Goal: Information Seeking & Learning: Learn about a topic

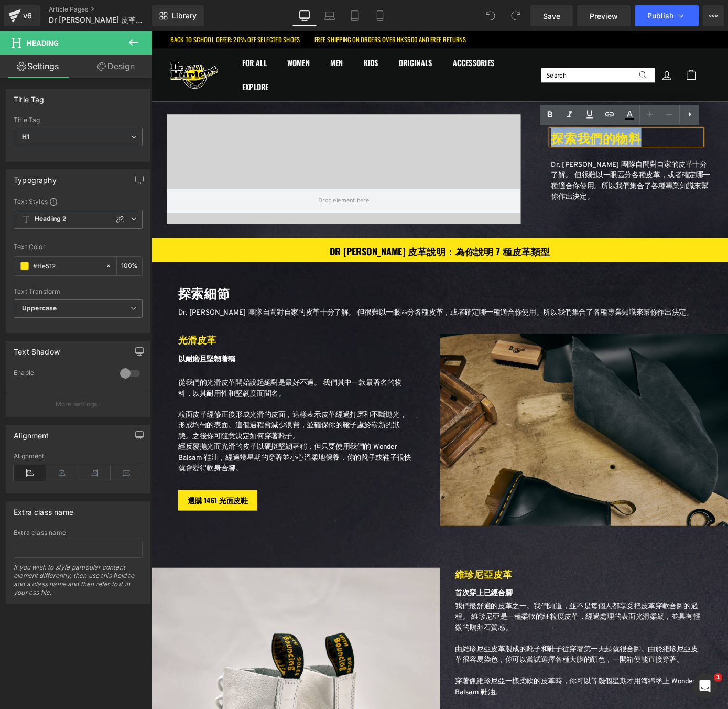
drag, startPoint x: 693, startPoint y: 151, endPoint x: 594, endPoint y: 152, distance: 99.1
copy h1 "探索我們的物料"
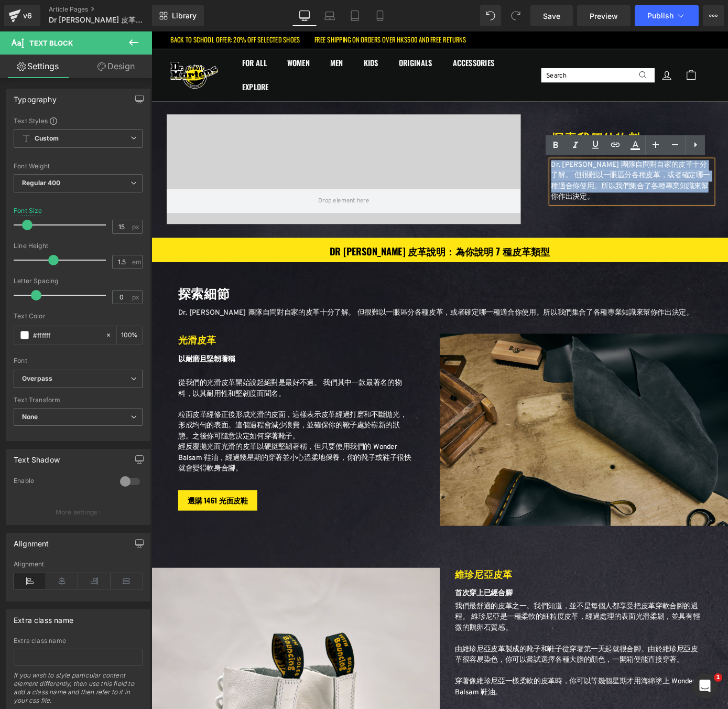
drag, startPoint x: 615, startPoint y: 214, endPoint x: 592, endPoint y: 182, distance: 39.4
copy p "Dr. [PERSON_NAME] 團隊自問對自家的皮革十分了解。 但很難以一眼區分各種皮革，或者確定哪一種適合你使用。所以我們集合了各種專業知識來幫你作出決…"
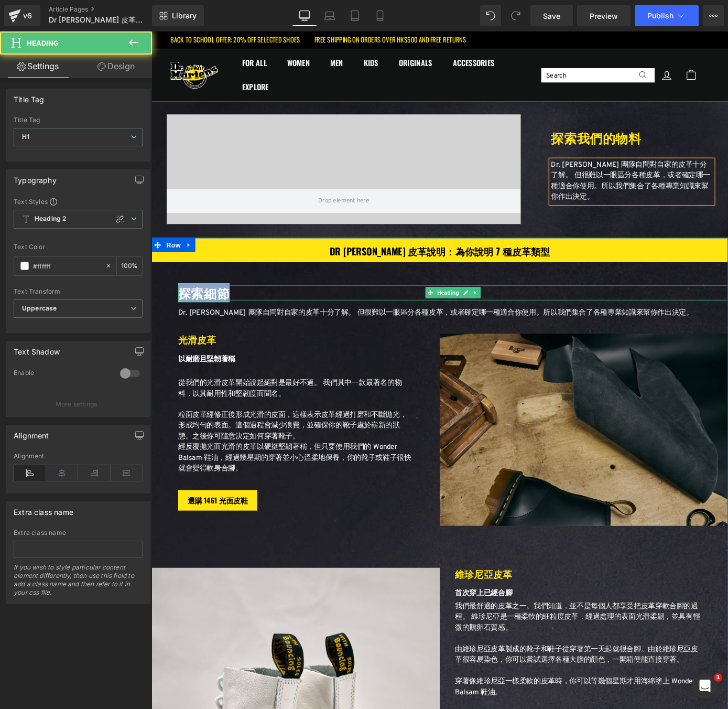
drag, startPoint x: 237, startPoint y: 320, endPoint x: 185, endPoint y: 320, distance: 52.4
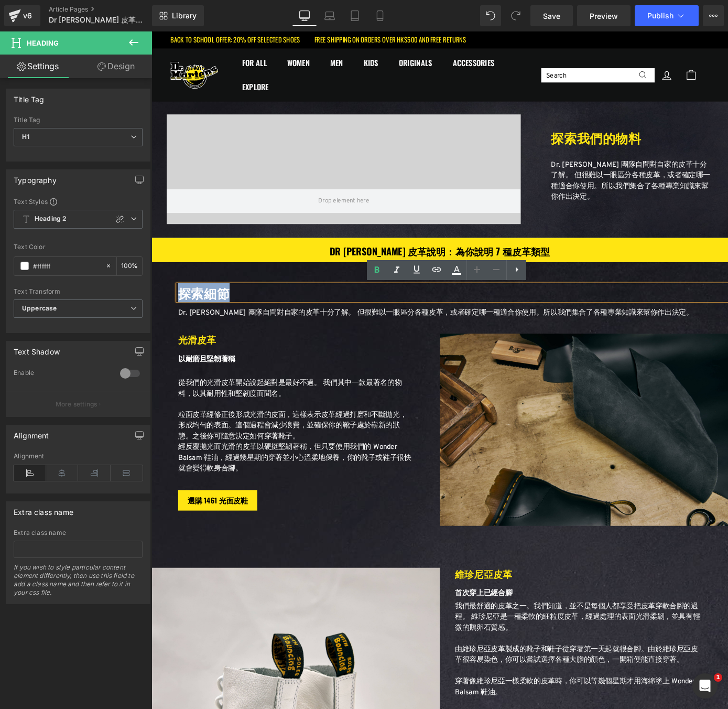
copy h1 "探索細節"
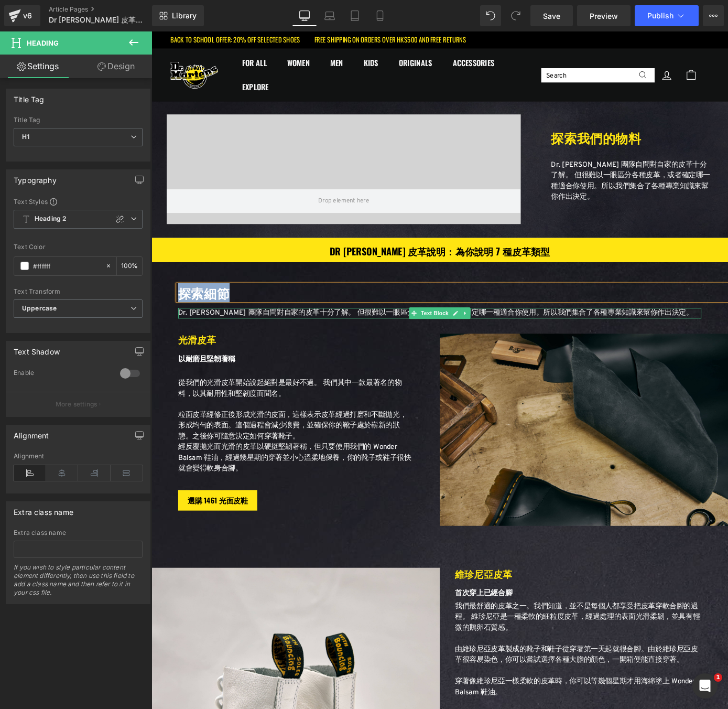
click at [152, 31] on span "Text Block" at bounding box center [152, 31] width 0 height 0
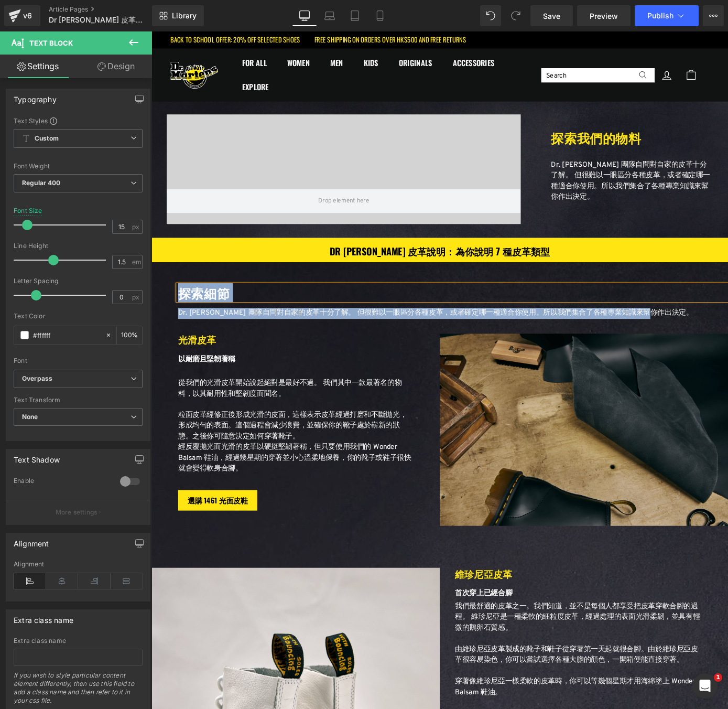
drag, startPoint x: 710, startPoint y: 340, endPoint x: 177, endPoint y: 342, distance: 532.3
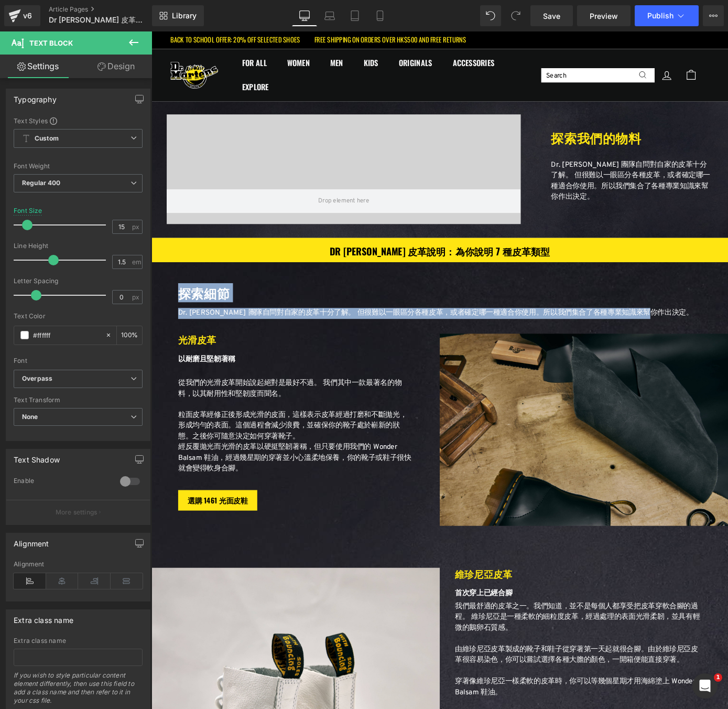
copy div "探索細節 Heading Dr. [PERSON_NAME] 團隊自問對自家的皮革十分了解。 但很難以一眼區分各種皮革，或者確定哪一種適合你使用。所以我們集合…"
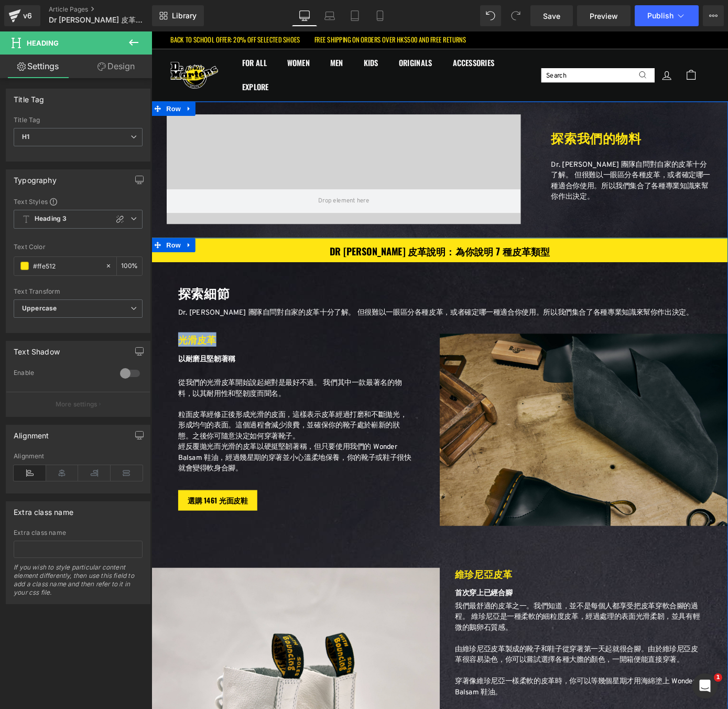
drag, startPoint x: 226, startPoint y: 368, endPoint x: 207, endPoint y: 357, distance: 22.1
copy h1 "光滑皮革"
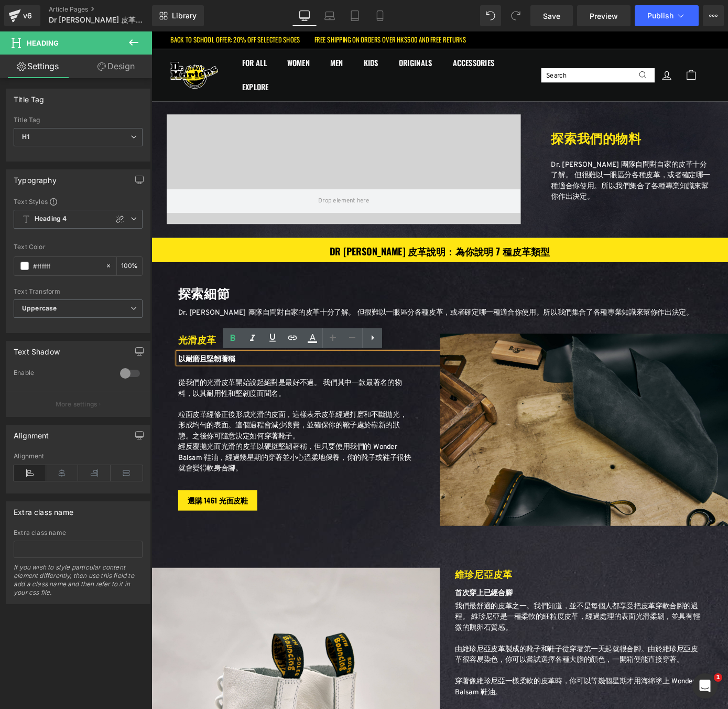
drag, startPoint x: 244, startPoint y: 391, endPoint x: 180, endPoint y: 391, distance: 64.0
drag, startPoint x: 180, startPoint y: 391, endPoint x: 239, endPoint y: 390, distance: 58.7
drag, startPoint x: 250, startPoint y: 389, endPoint x: 181, endPoint y: 391, distance: 69.3
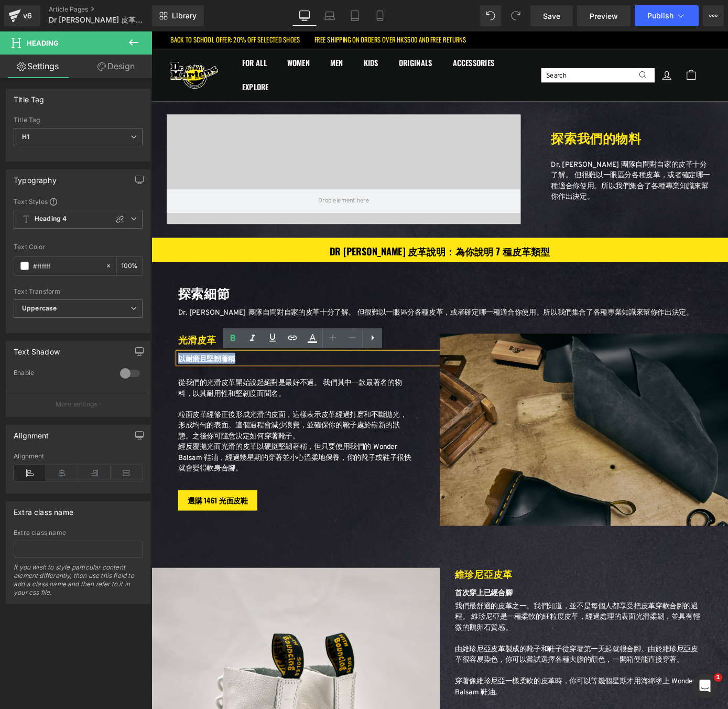
copy h1 "以耐磨且堅韌著稱"
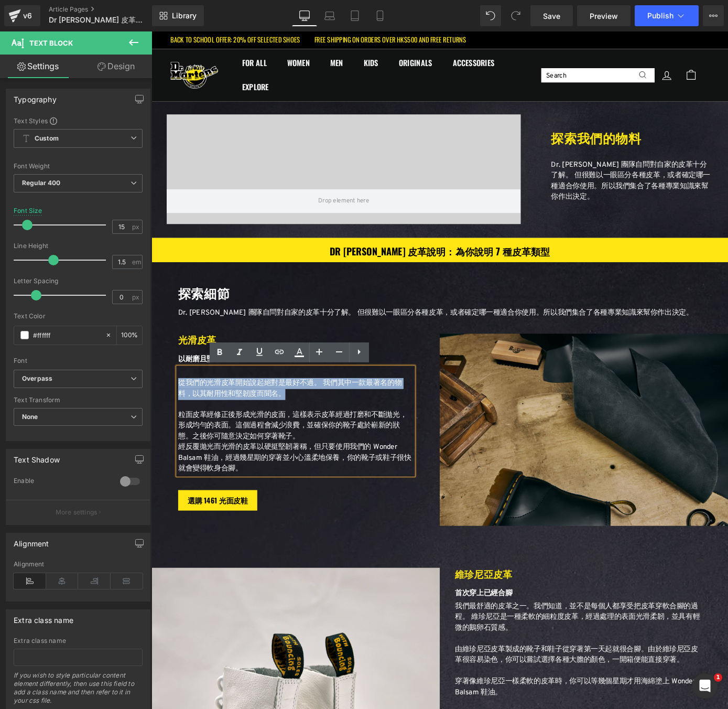
drag, startPoint x: 299, startPoint y: 428, endPoint x: 184, endPoint y: 419, distance: 115.8
copy p "從我們的光滑皮革開始說起絕對是最好不過。 我們其中一款最著名的物料，以其耐用性和堅韌度而聞名。"
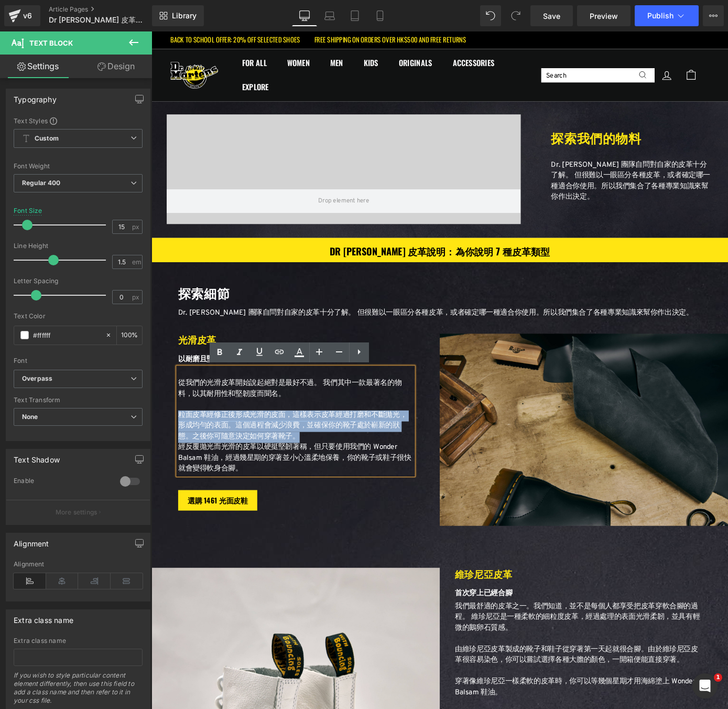
drag, startPoint x: 316, startPoint y: 478, endPoint x: 181, endPoint y: 452, distance: 137.3
copy p "粒面皮革經修正後形成光滑的皮面，這樣表示皮革經過打磨和不斷拋光，形成均勻的表面。這個過程會減少浪費，並確保你的靴子處於嶄新的狀態。之後你可隨意決定如何穿著靴子。"
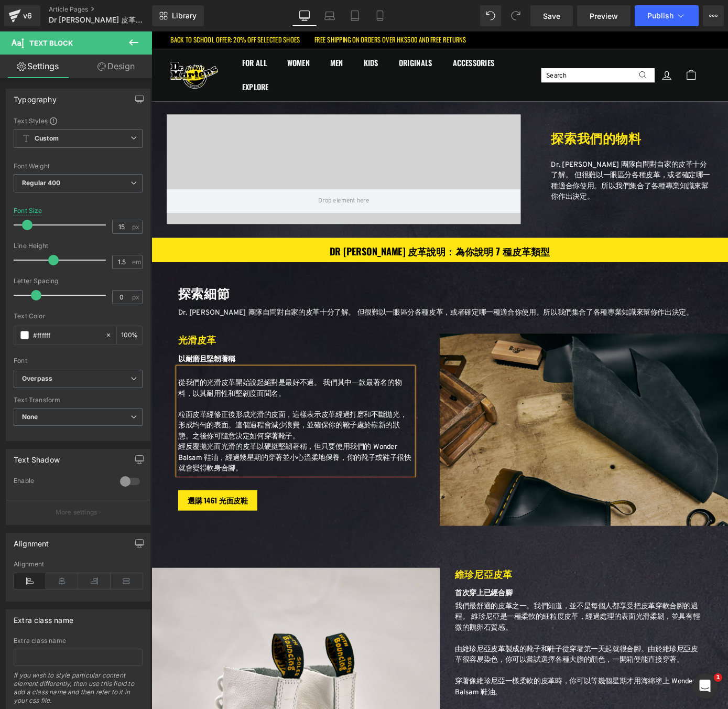
drag, startPoint x: 253, startPoint y: 508, endPoint x: 185, endPoint y: 490, distance: 70.1
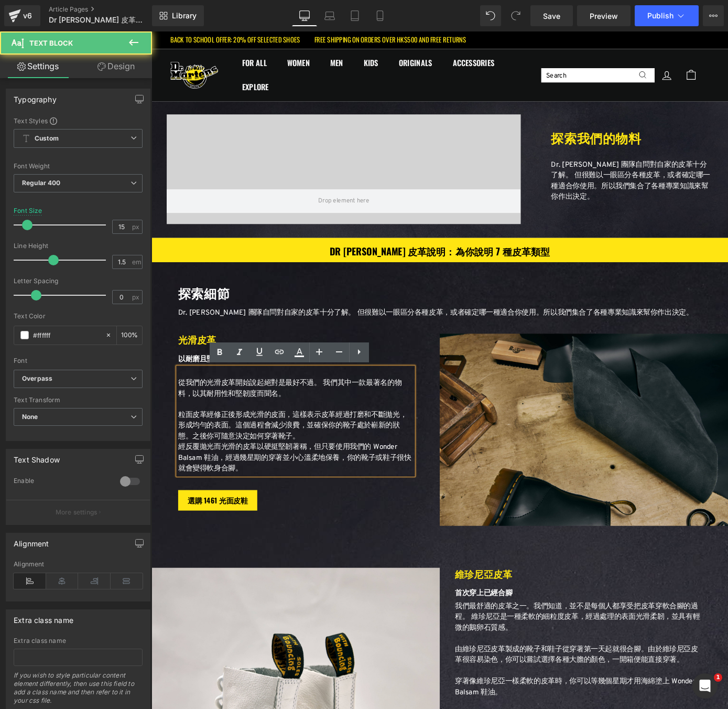
drag, startPoint x: 183, startPoint y: 489, endPoint x: 262, endPoint y: 512, distance: 82.3
copy p "經反覆拋光而光滑的皮革以硬挺堅韌著稱，但只要使用我們的 Wonder Balsam 鞋油，經過幾星期的穿著並小心溫柔地保養，你的靴子或鞋子很快就會變得軟身合腳。"
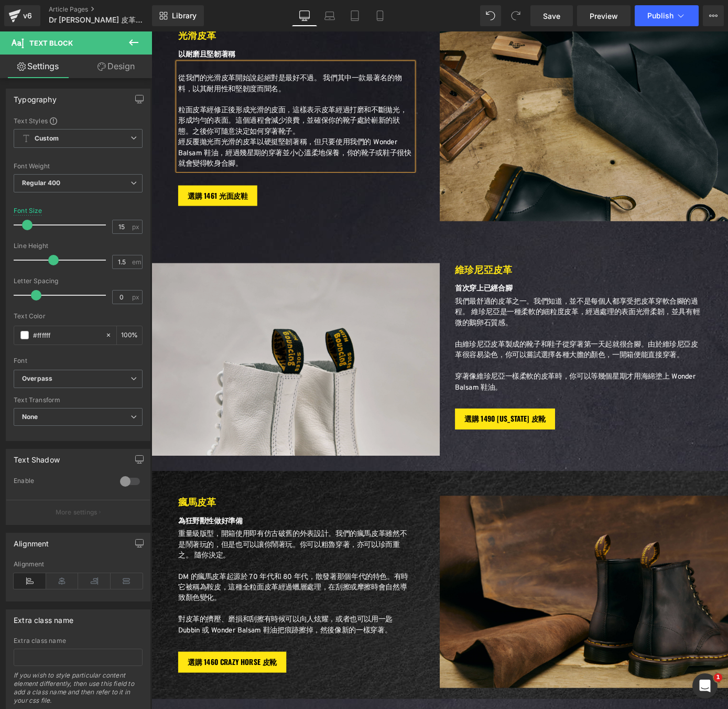
scroll to position [352, 0]
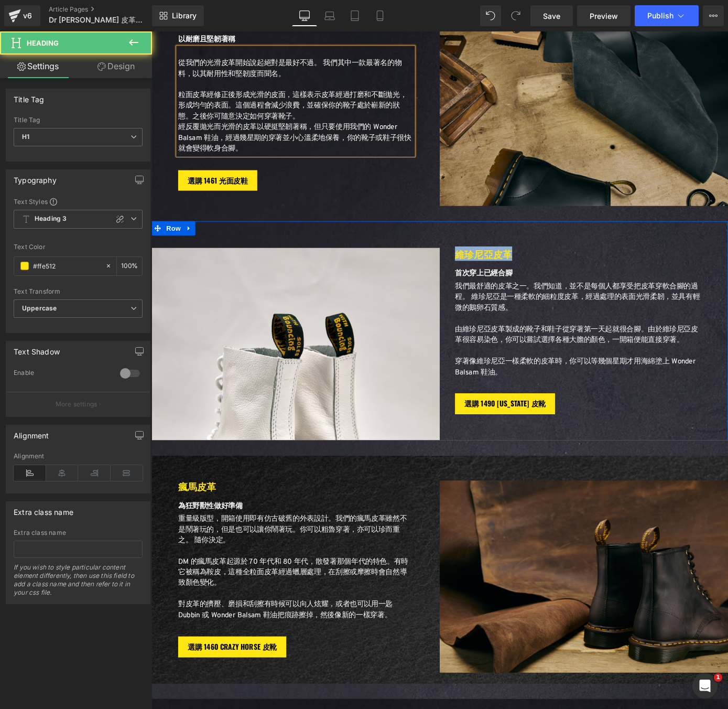
drag, startPoint x: 553, startPoint y: 273, endPoint x: 485, endPoint y: 273, distance: 68.7
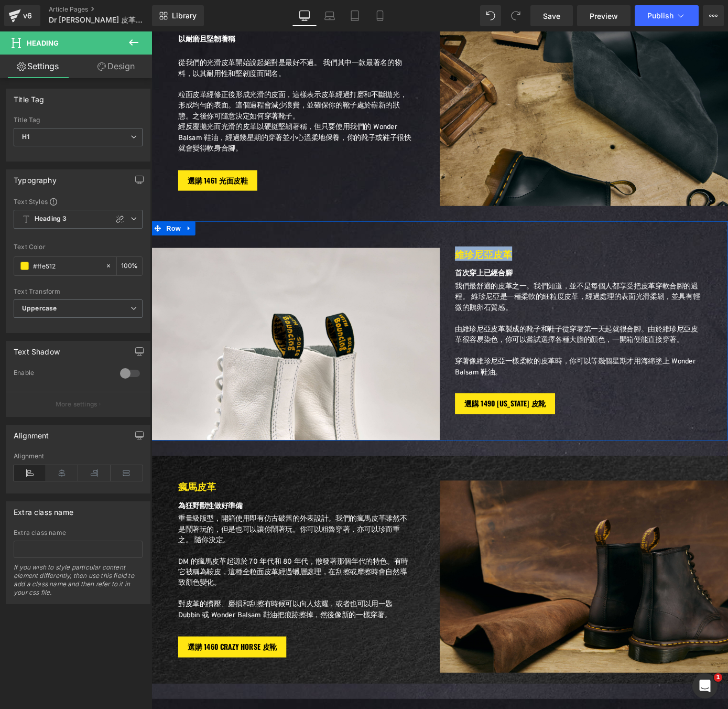
copy h1 "維珍尼亞皮革"
drag, startPoint x: 551, startPoint y: 298, endPoint x: 489, endPoint y: 297, distance: 62.4
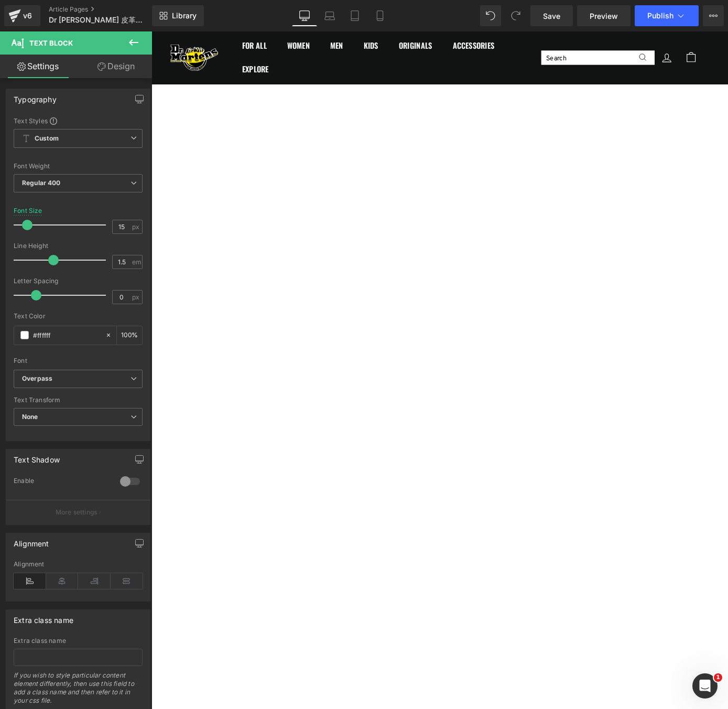
drag, startPoint x: 551, startPoint y: 338, endPoint x: 485, endPoint y: 318, distance: 69.7
drag, startPoint x: 737, startPoint y: 370, endPoint x: 482, endPoint y: 362, distance: 254.5
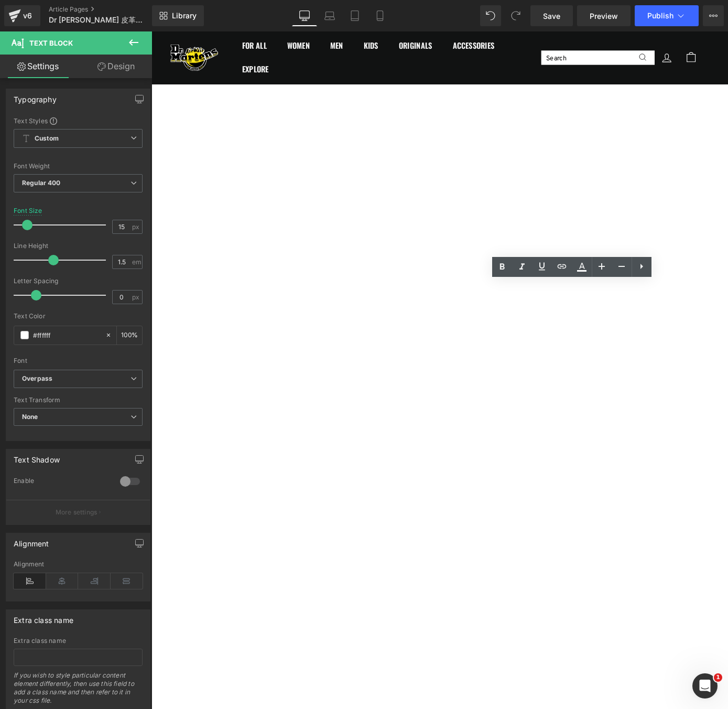
drag, startPoint x: 539, startPoint y: 400, endPoint x: 496, endPoint y: 398, distance: 43.6
drag, startPoint x: 488, startPoint y: 393, endPoint x: 544, endPoint y: 403, distance: 57.0
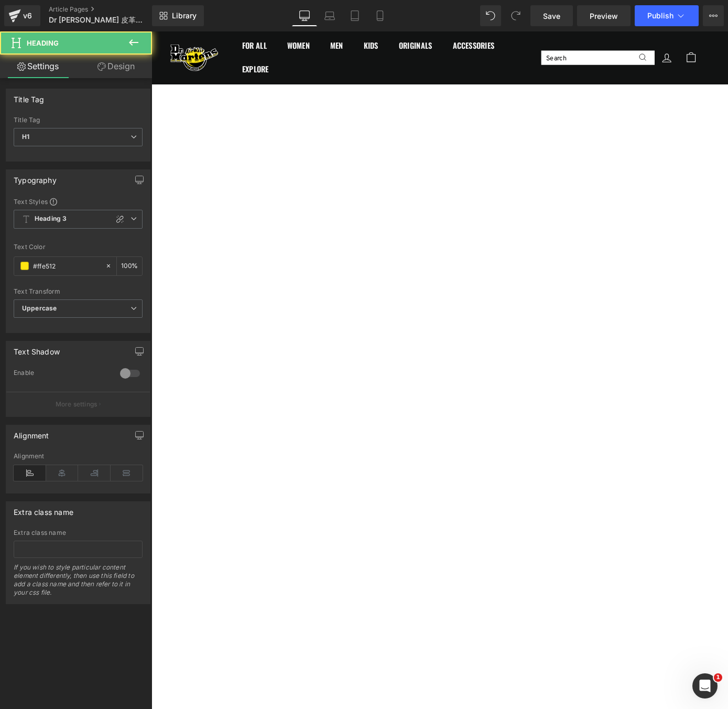
drag, startPoint x: 224, startPoint y: 379, endPoint x: 184, endPoint y: 379, distance: 39.9
drag, startPoint x: 253, startPoint y: 397, endPoint x: 185, endPoint y: 396, distance: 68.7
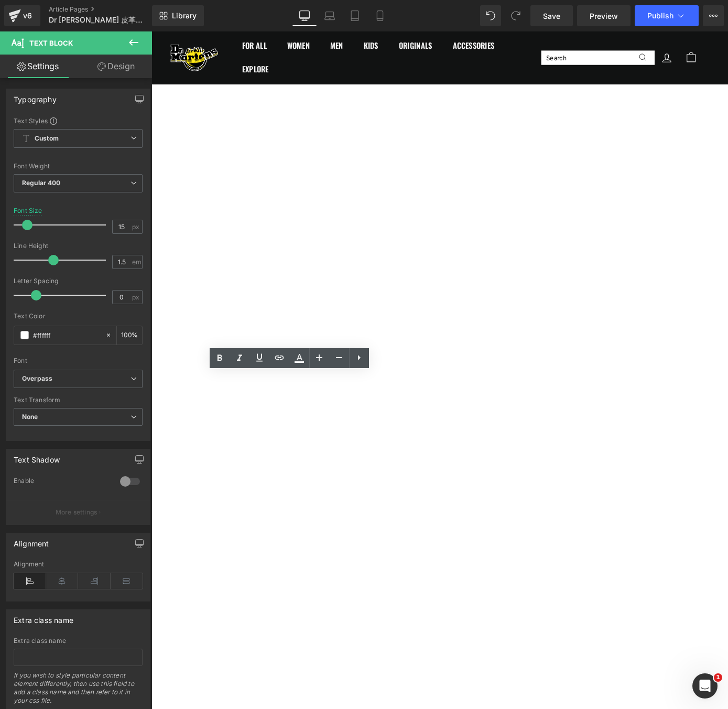
drag, startPoint x: 240, startPoint y: 437, endPoint x: 183, endPoint y: 414, distance: 61.5
drag, startPoint x: 229, startPoint y: 486, endPoint x: 182, endPoint y: 459, distance: 54.3
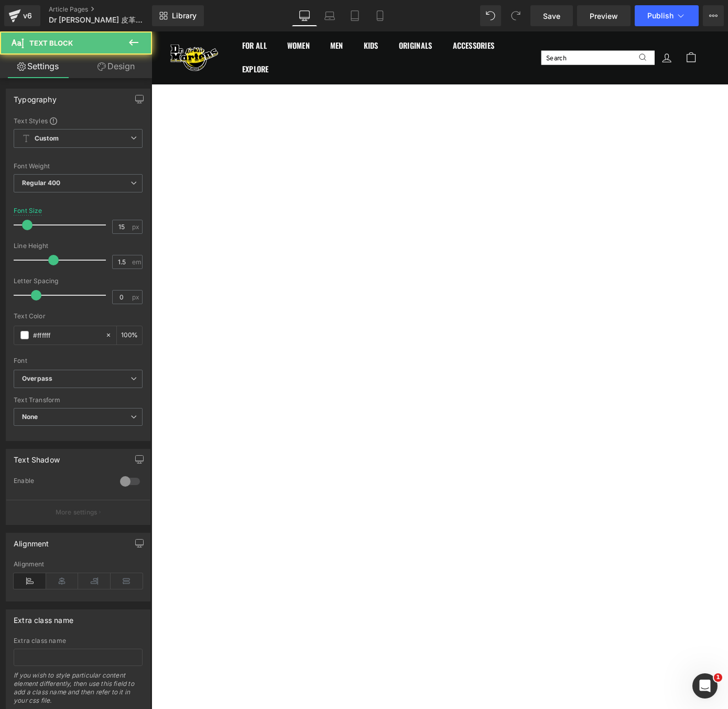
drag, startPoint x: 415, startPoint y: 519, endPoint x: 182, endPoint y: 508, distance: 233.6
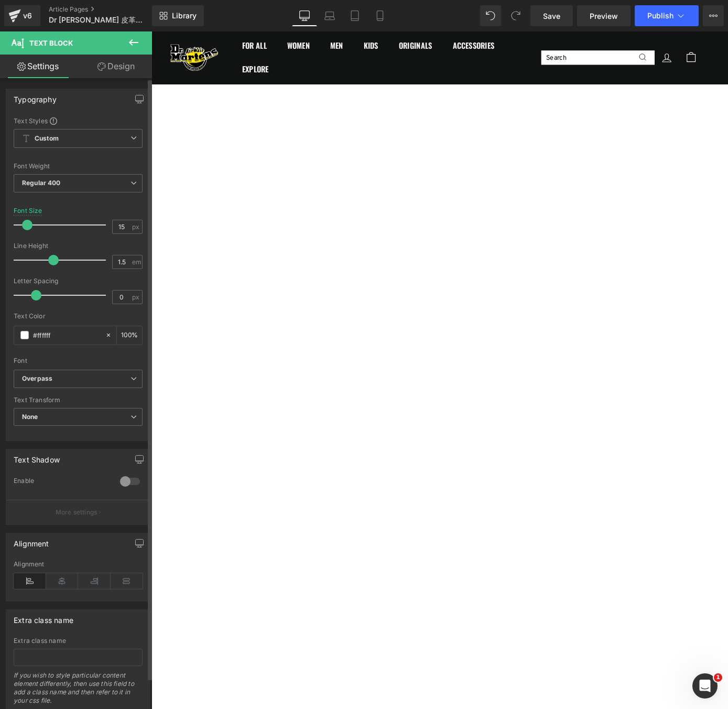
scroll to position [754, 0]
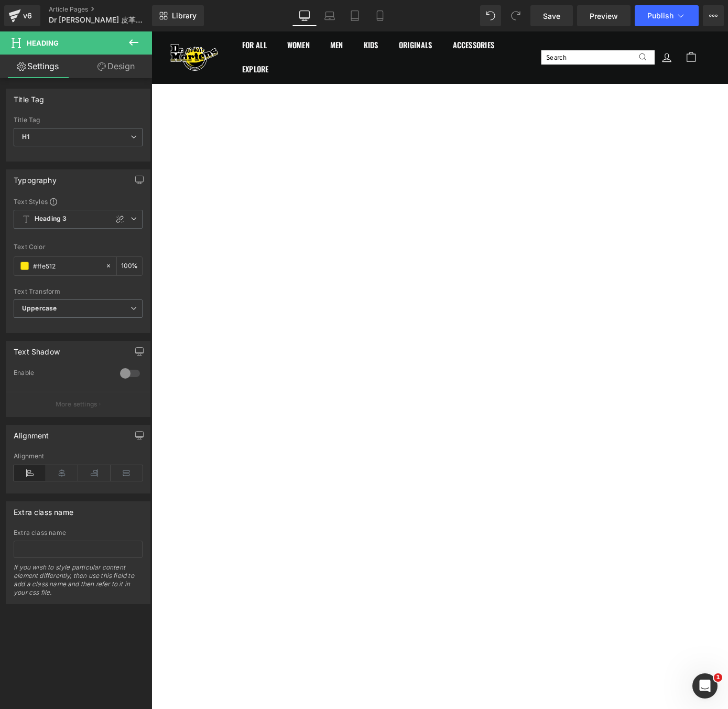
drag, startPoint x: 542, startPoint y: 387, endPoint x: 489, endPoint y: 387, distance: 53.0
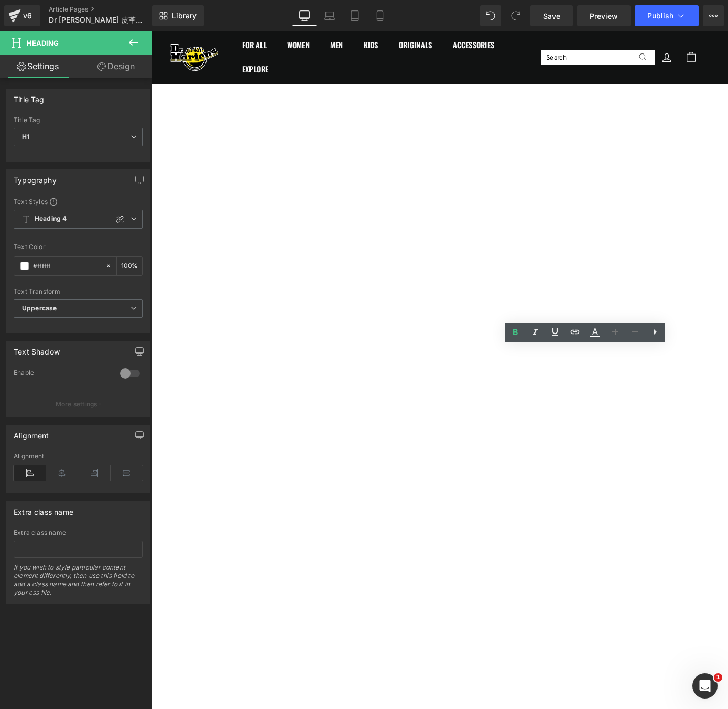
drag, startPoint x: 551, startPoint y: 384, endPoint x: 487, endPoint y: 382, distance: 64.0
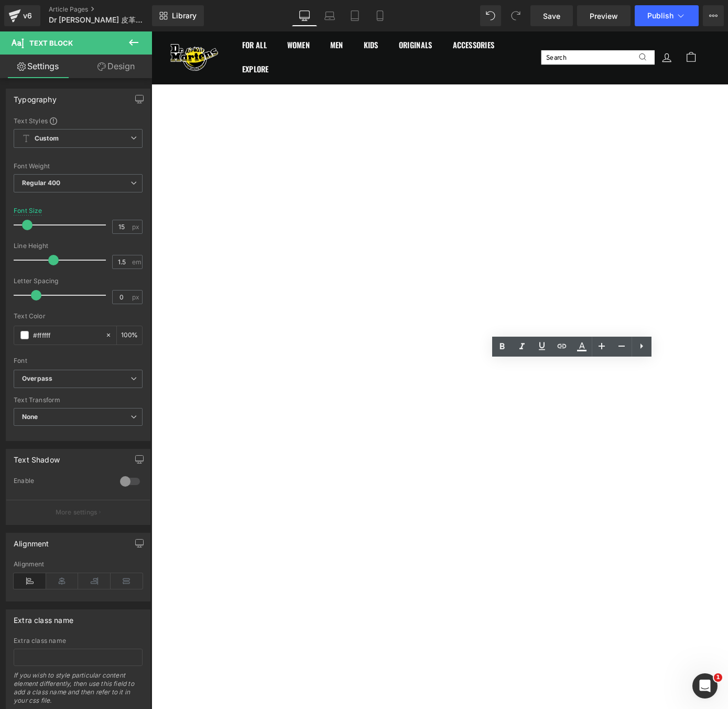
drag, startPoint x: 695, startPoint y: 411, endPoint x: 480, endPoint y: 396, distance: 215.0
drag, startPoint x: 628, startPoint y: 446, endPoint x: 486, endPoint y: 439, distance: 141.7
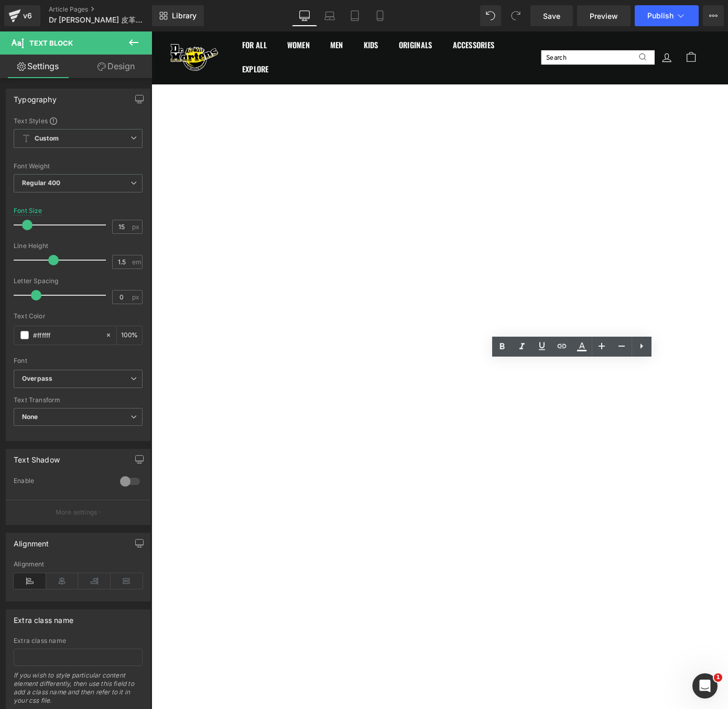
drag, startPoint x: 488, startPoint y: 434, endPoint x: 640, endPoint y: 445, distance: 152.5
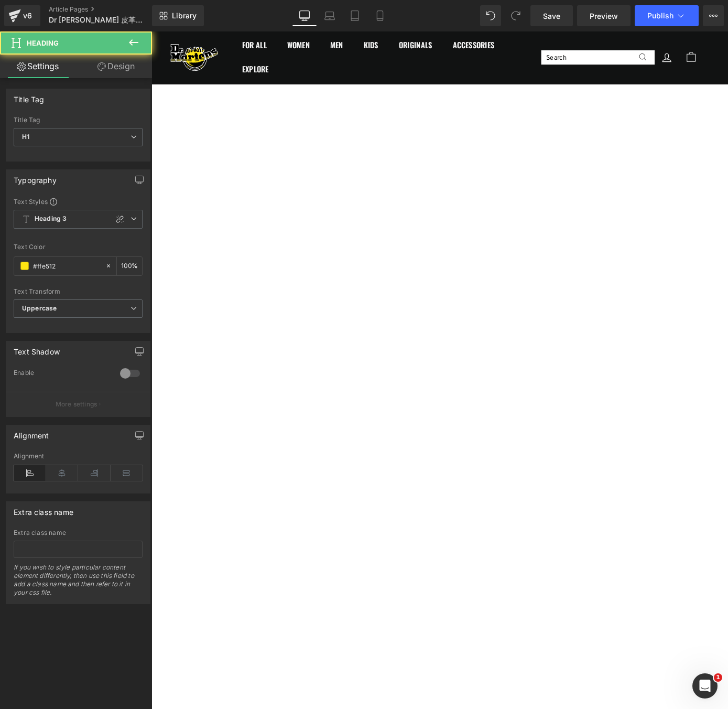
drag, startPoint x: 488, startPoint y: 363, endPoint x: 514, endPoint y: 363, distance: 25.7
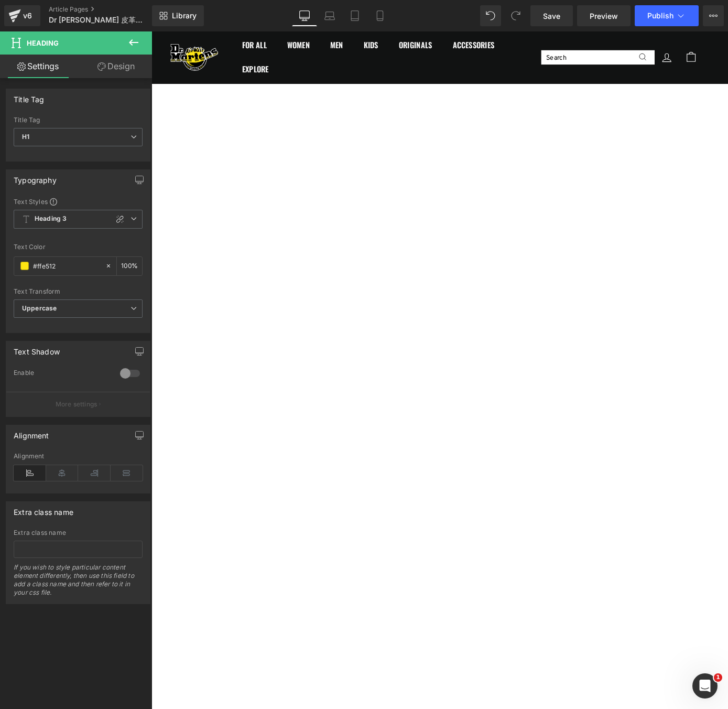
scroll to position [1047, 0]
drag, startPoint x: 236, startPoint y: 349, endPoint x: 181, endPoint y: 343, distance: 54.9
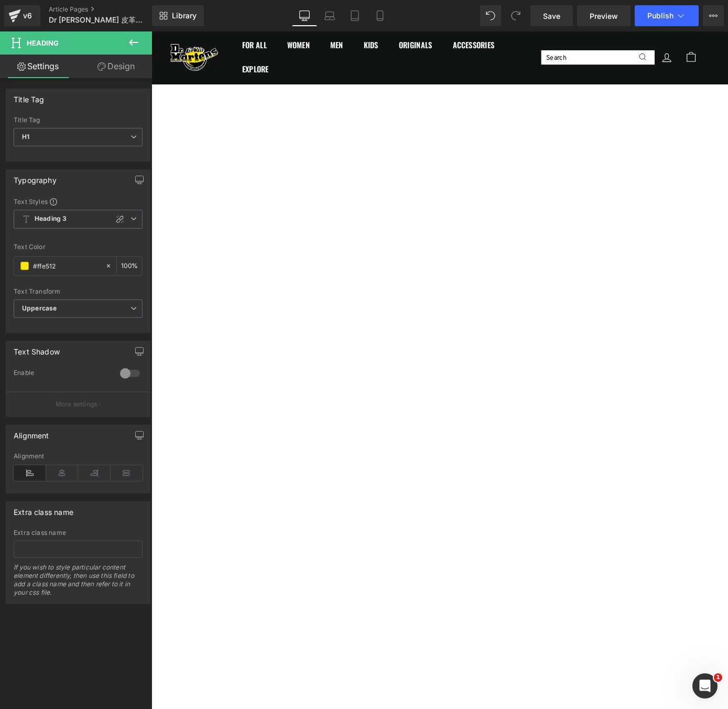
drag, startPoint x: 240, startPoint y: 348, endPoint x: 180, endPoint y: 348, distance: 59.3
drag, startPoint x: 237, startPoint y: 369, endPoint x: 184, endPoint y: 366, distance: 52.5
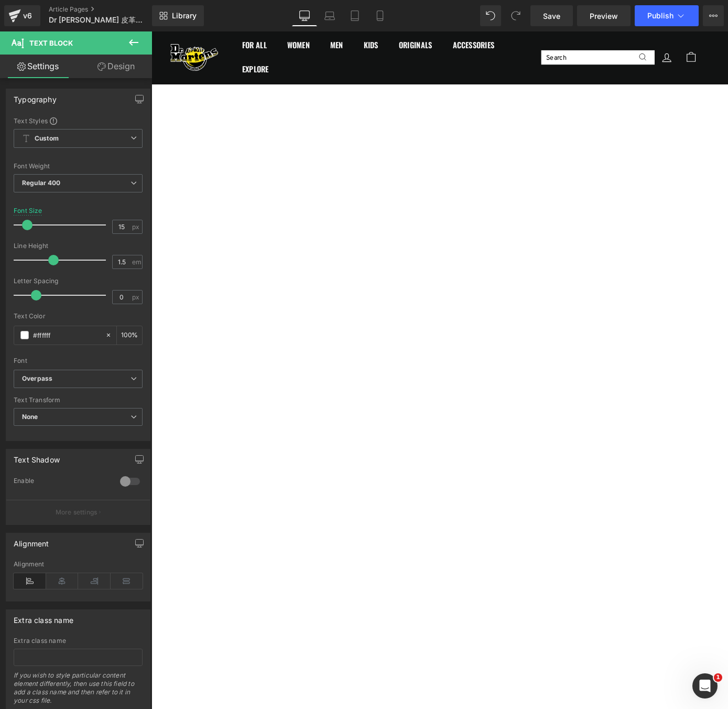
drag, startPoint x: 428, startPoint y: 393, endPoint x: 179, endPoint y: 382, distance: 248.8
drag, startPoint x: 276, startPoint y: 431, endPoint x: 171, endPoint y: 417, distance: 106.3
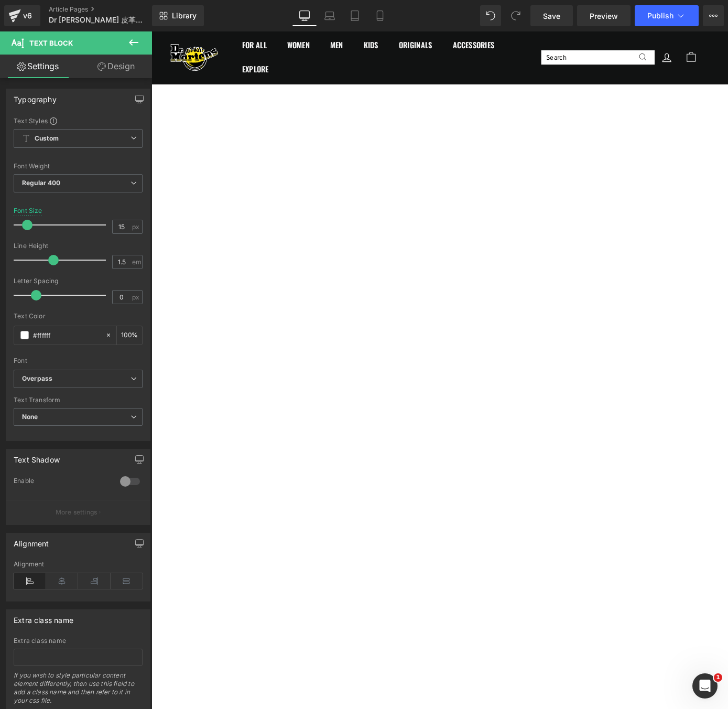
drag, startPoint x: 281, startPoint y: 476, endPoint x: 181, endPoint y: 450, distance: 103.0
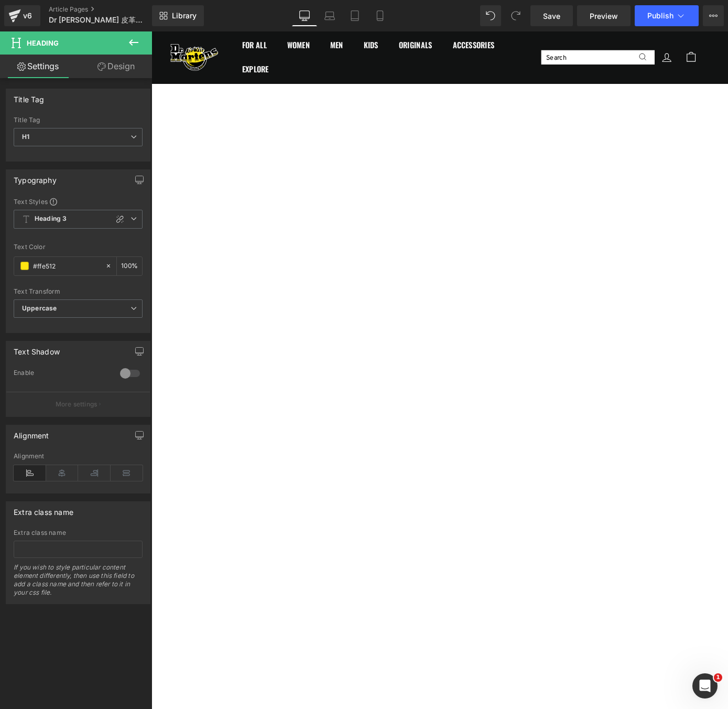
drag, startPoint x: 509, startPoint y: 316, endPoint x: 488, endPoint y: 318, distance: 20.5
drag, startPoint x: 538, startPoint y: 337, endPoint x: 488, endPoint y: 337, distance: 49.8
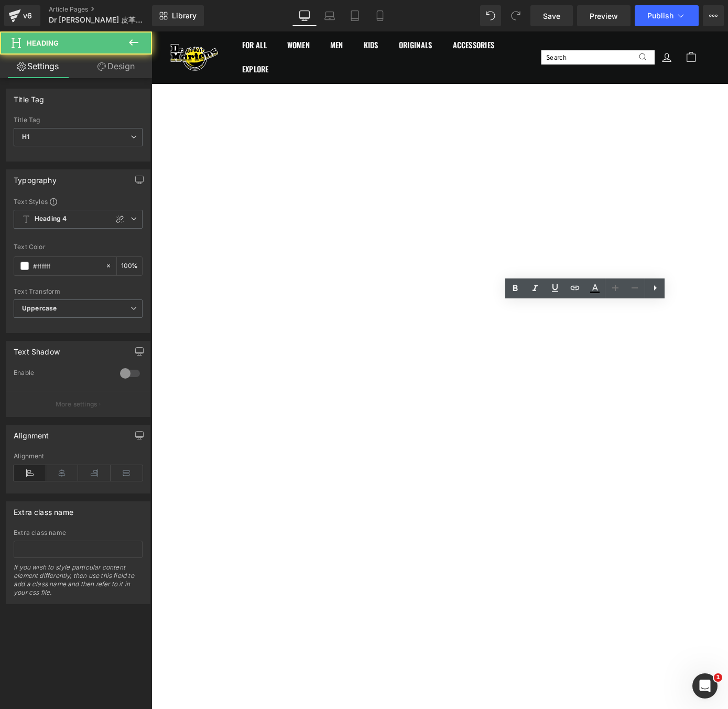
drag, startPoint x: 488, startPoint y: 337, endPoint x: 531, endPoint y: 337, distance: 43.0
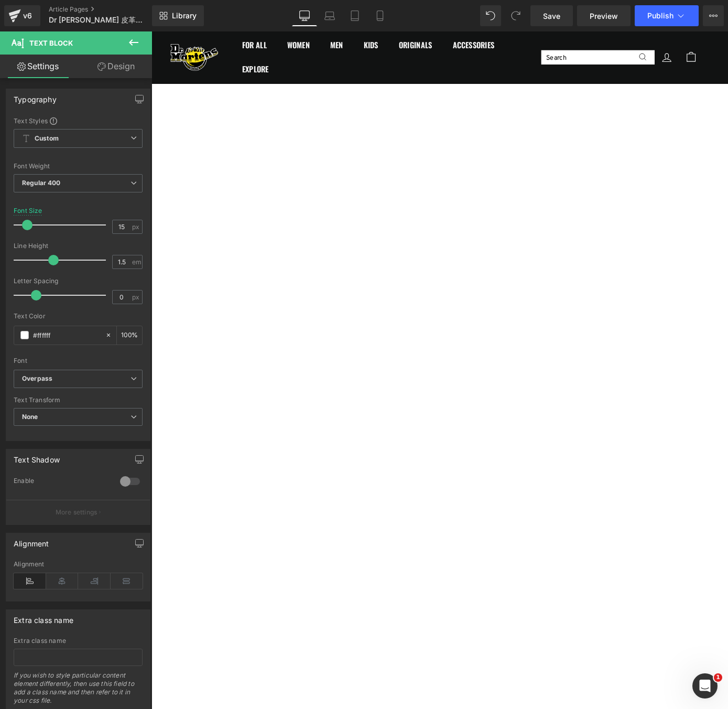
drag, startPoint x: 576, startPoint y: 363, endPoint x: 488, endPoint y: 349, distance: 89.2
drag, startPoint x: 488, startPoint y: 349, endPoint x: 485, endPoint y: 356, distance: 6.8
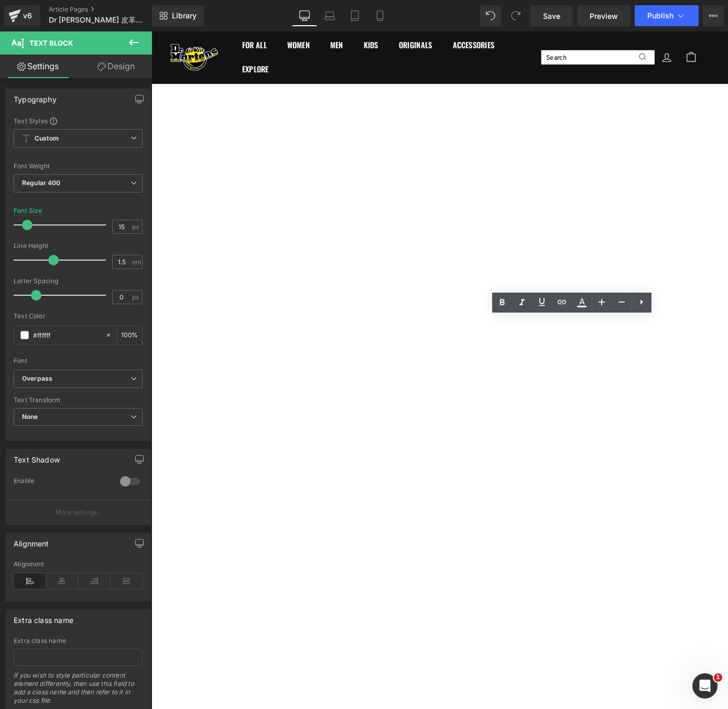
drag, startPoint x: 577, startPoint y: 363, endPoint x: 487, endPoint y: 350, distance: 91.6
drag, startPoint x: 570, startPoint y: 399, endPoint x: 482, endPoint y: 387, distance: 88.4
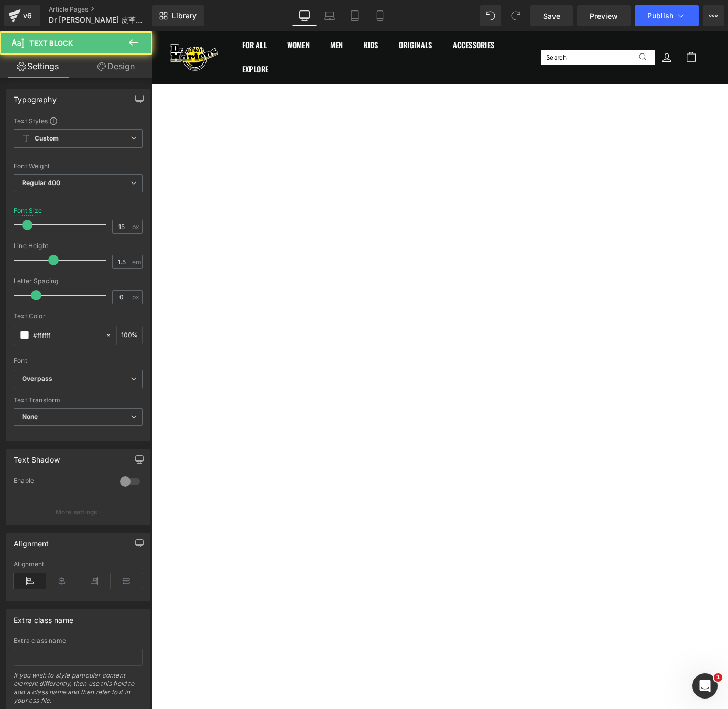
drag, startPoint x: 546, startPoint y: 436, endPoint x: 488, endPoint y: 423, distance: 59.7
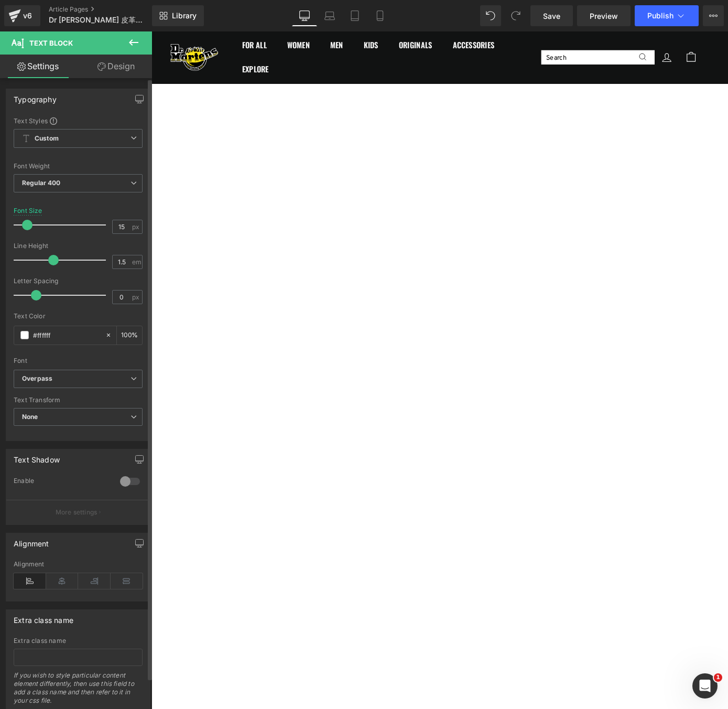
scroll to position [1417, 0]
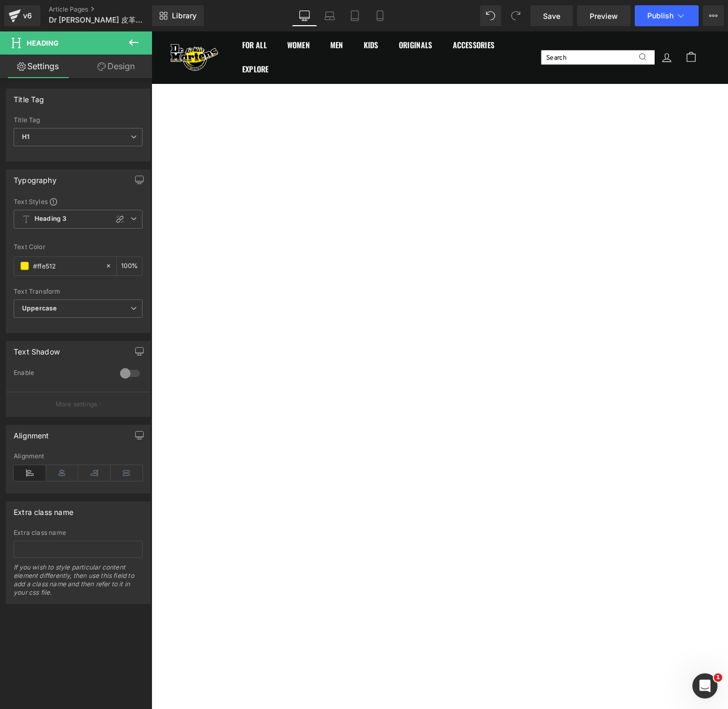
drag, startPoint x: 241, startPoint y: 464, endPoint x: 184, endPoint y: 460, distance: 57.8
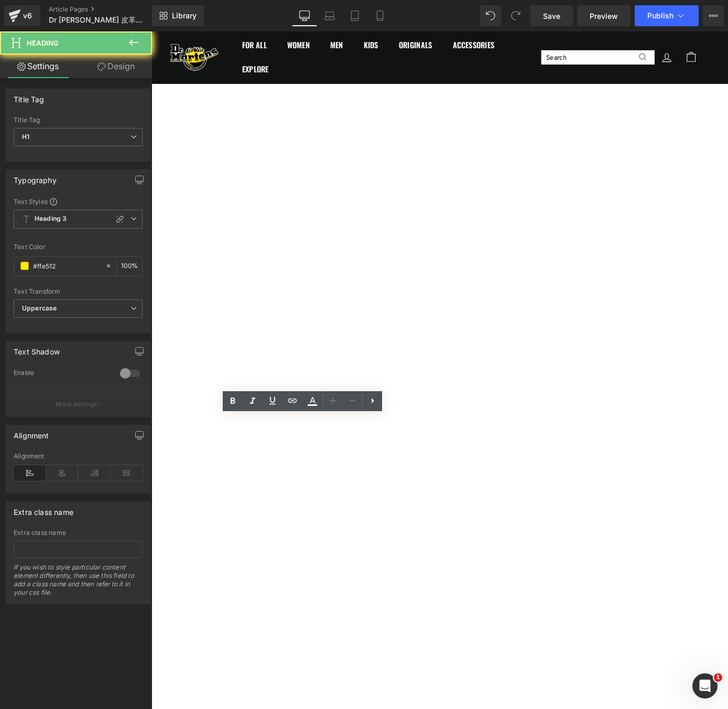
drag, startPoint x: 184, startPoint y: 460, endPoint x: 207, endPoint y: 459, distance: 23.6
drag, startPoint x: 241, startPoint y: 458, endPoint x: 186, endPoint y: 460, distance: 54.6
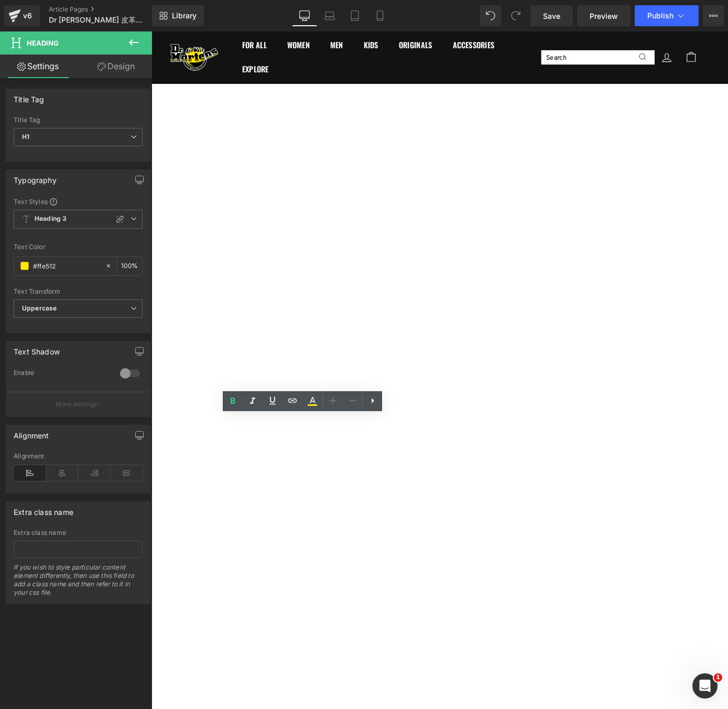
drag, startPoint x: 242, startPoint y: 458, endPoint x: 181, endPoint y: 461, distance: 60.4
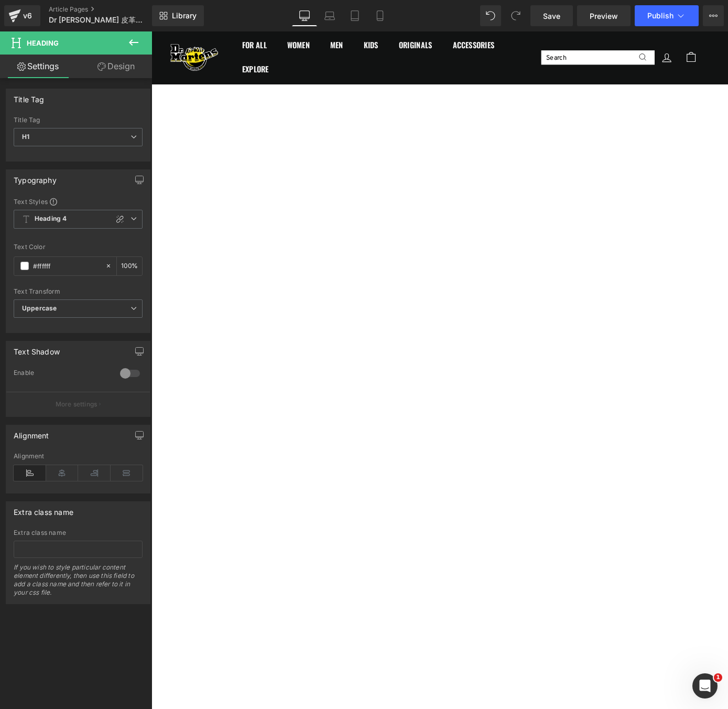
drag, startPoint x: 234, startPoint y: 387, endPoint x: 184, endPoint y: 387, distance: 50.9
drag, startPoint x: 235, startPoint y: 385, endPoint x: 183, endPoint y: 385, distance: 52.4
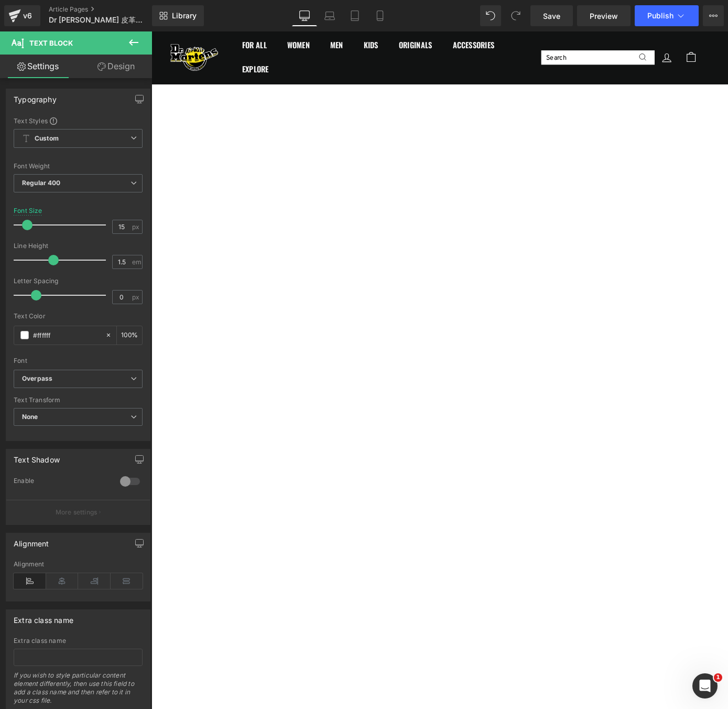
drag, startPoint x: 367, startPoint y: 412, endPoint x: 184, endPoint y: 399, distance: 183.5
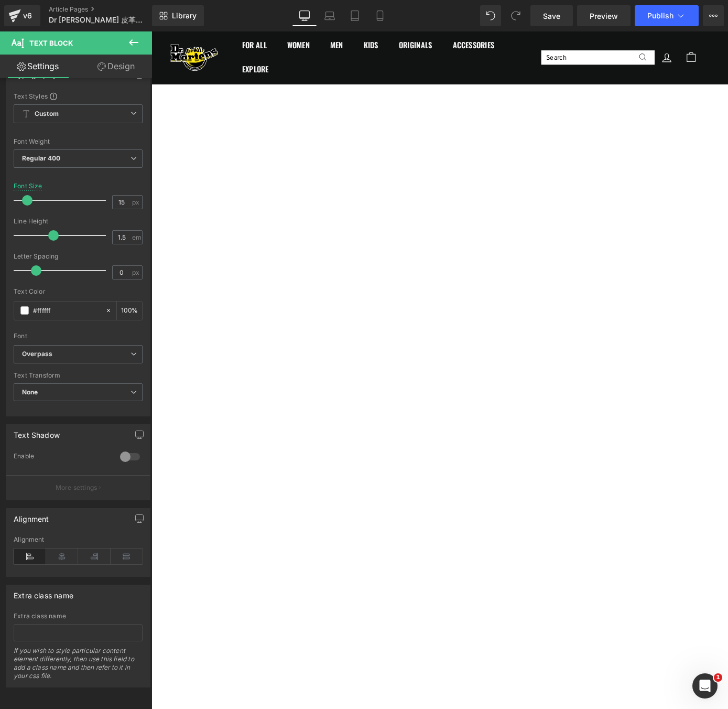
scroll to position [1525, 0]
drag, startPoint x: 306, startPoint y: 436, endPoint x: 182, endPoint y: 422, distance: 124.6
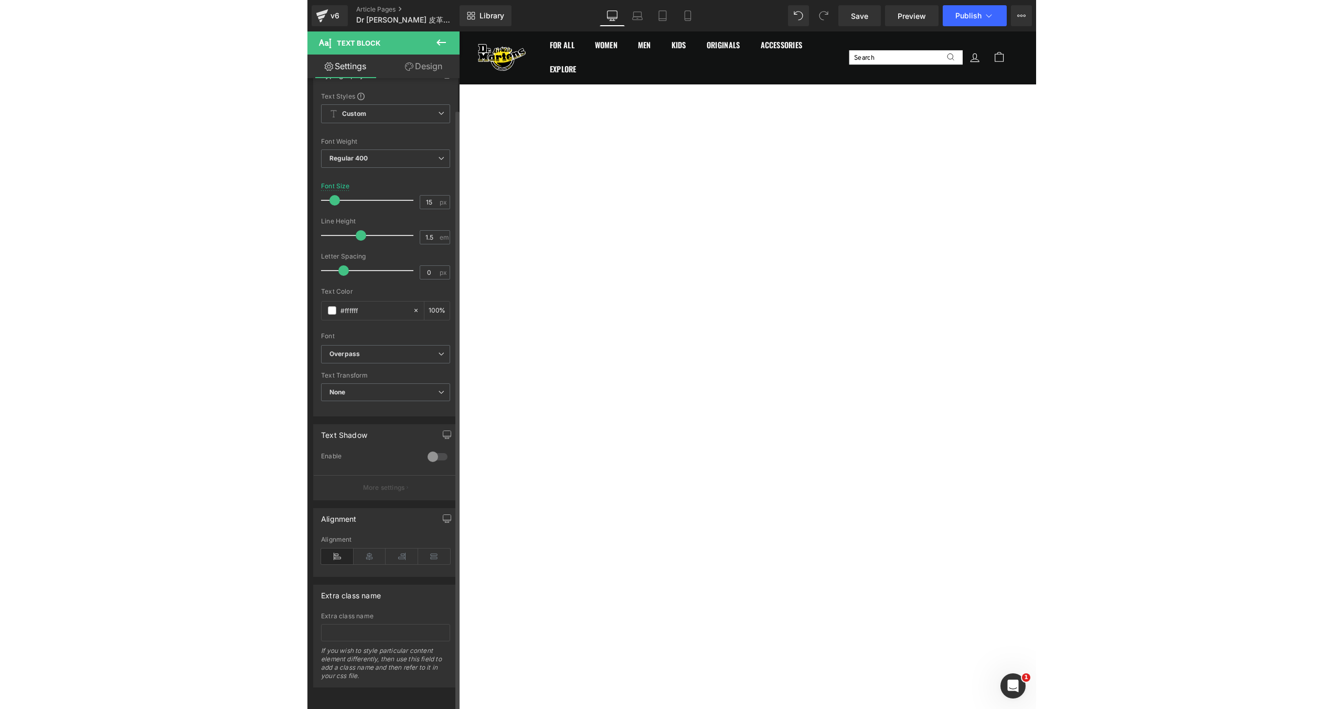
scroll to position [1659, 0]
